Goal: Task Accomplishment & Management: Manage account settings

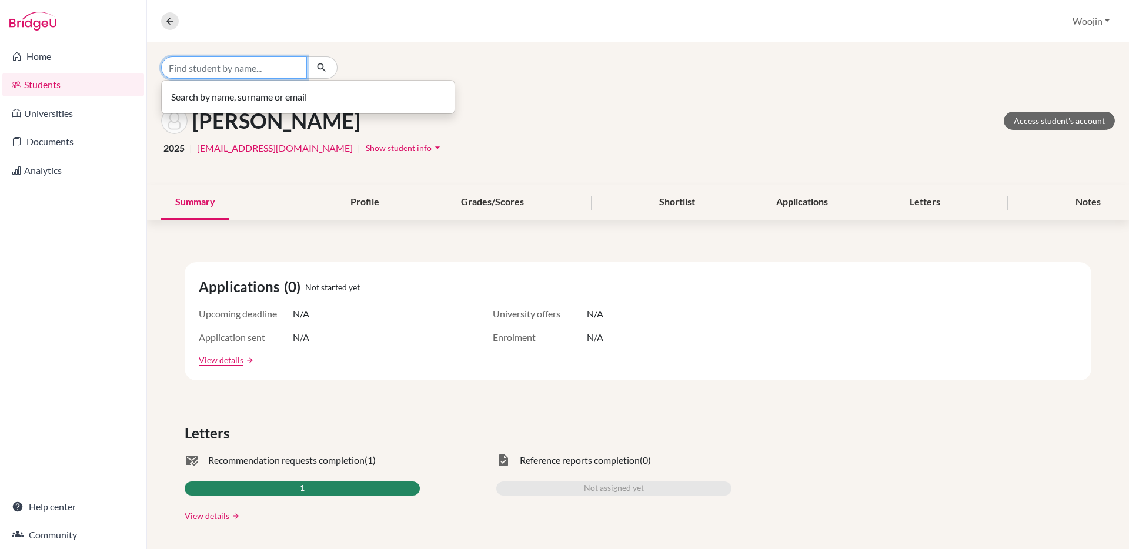
click at [258, 69] on input "Find student by name..." at bounding box center [234, 67] width 146 height 22
type input "shreya"
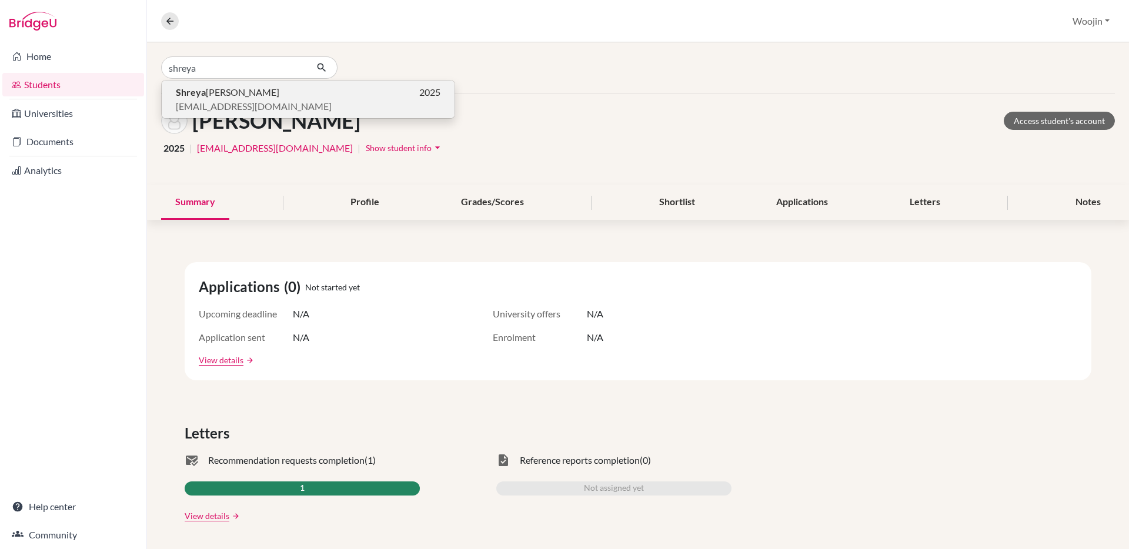
click at [328, 108] on p "[EMAIL_ADDRESS][DOMAIN_NAME]" at bounding box center [308, 106] width 265 height 14
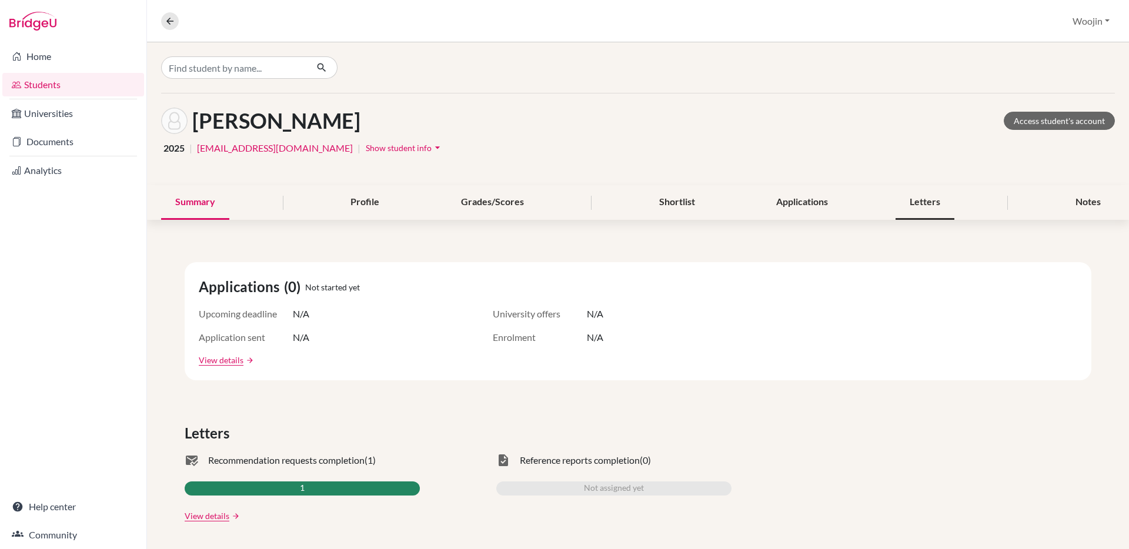
click at [927, 201] on div "Letters" at bounding box center [925, 202] width 59 height 35
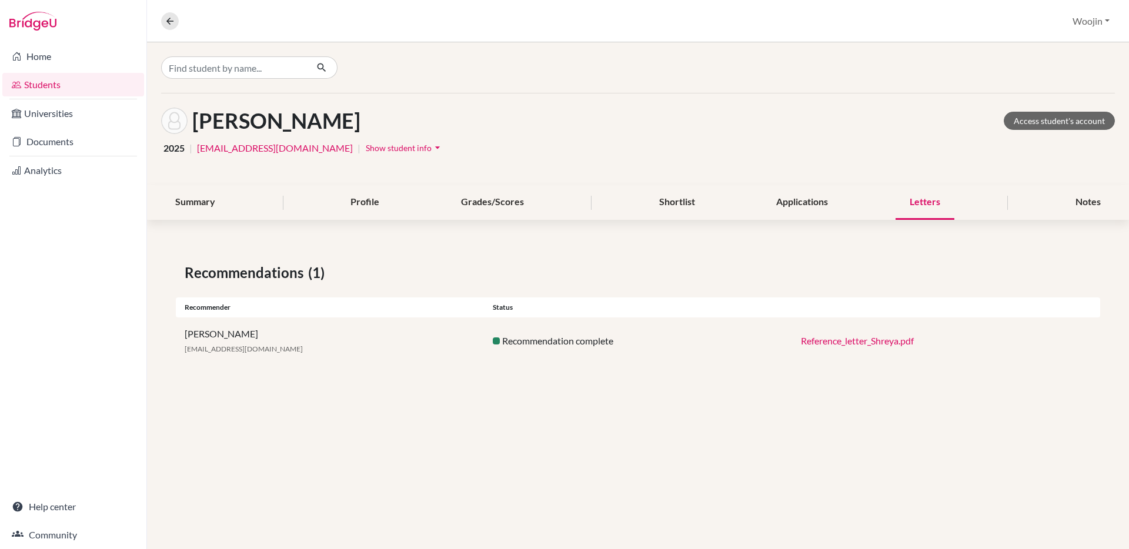
drag, startPoint x: 520, startPoint y: 342, endPoint x: 611, endPoint y: 349, distance: 91.4
click at [611, 349] on div "[PERSON_NAME] [PERSON_NAME][EMAIL_ADDRESS][PERSON_NAME][DOMAIN_NAME] Recommenda…" at bounding box center [638, 341] width 924 height 47
drag, startPoint x: 612, startPoint y: 345, endPoint x: 483, endPoint y: 345, distance: 128.2
click at [484, 345] on div "Recommendation complete" at bounding box center [638, 341] width 308 height 14
